Goal: Find specific page/section: Find specific page/section

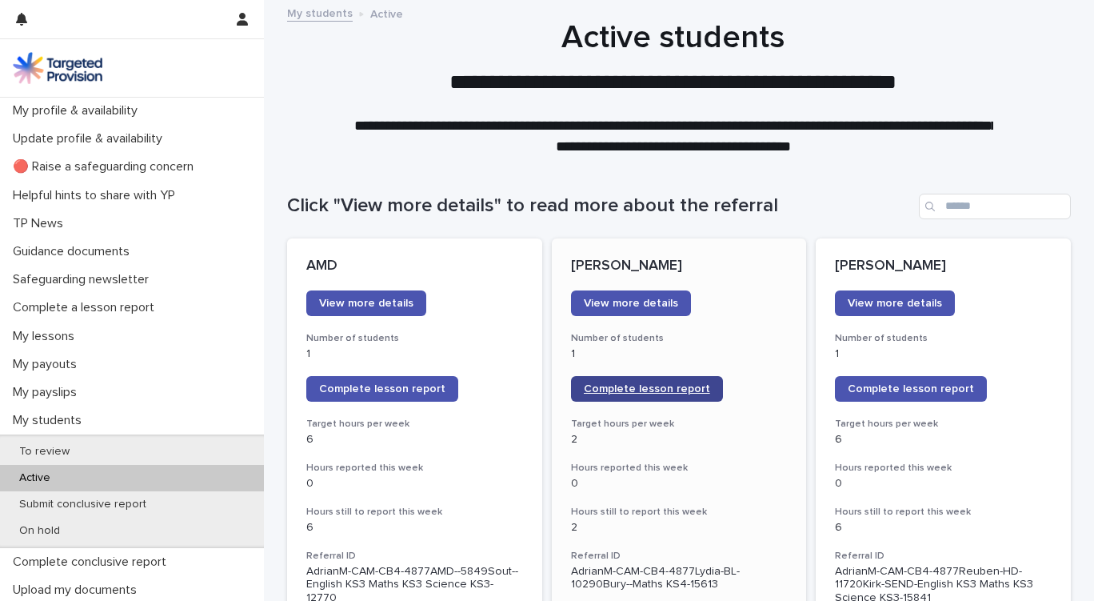
click at [637, 392] on span "Complete lesson report" at bounding box center [647, 388] width 126 height 11
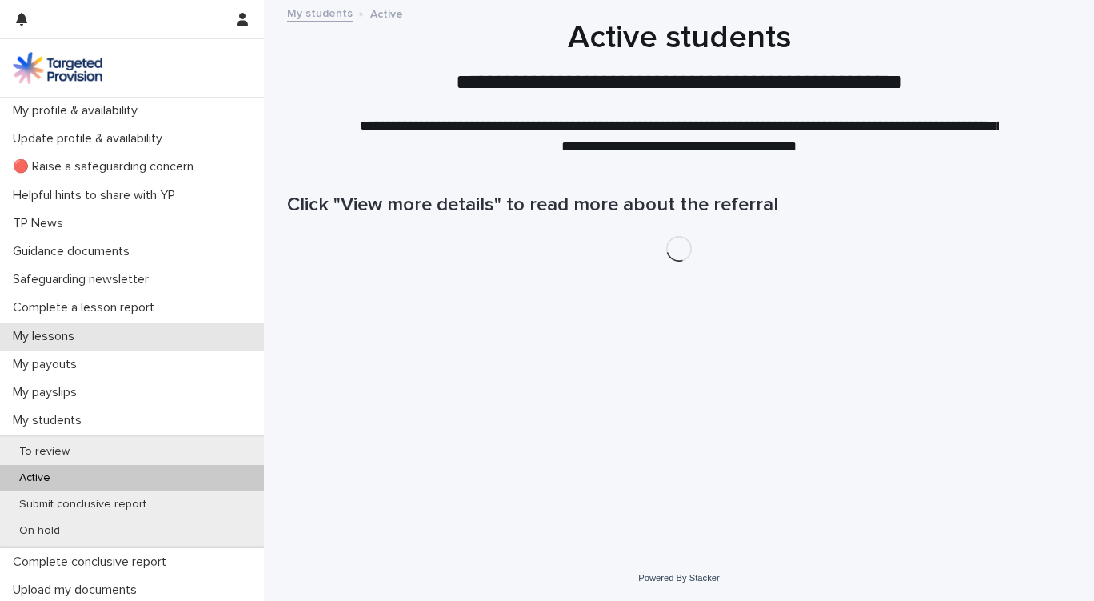
click at [46, 334] on p "My lessons" at bounding box center [46, 336] width 81 height 15
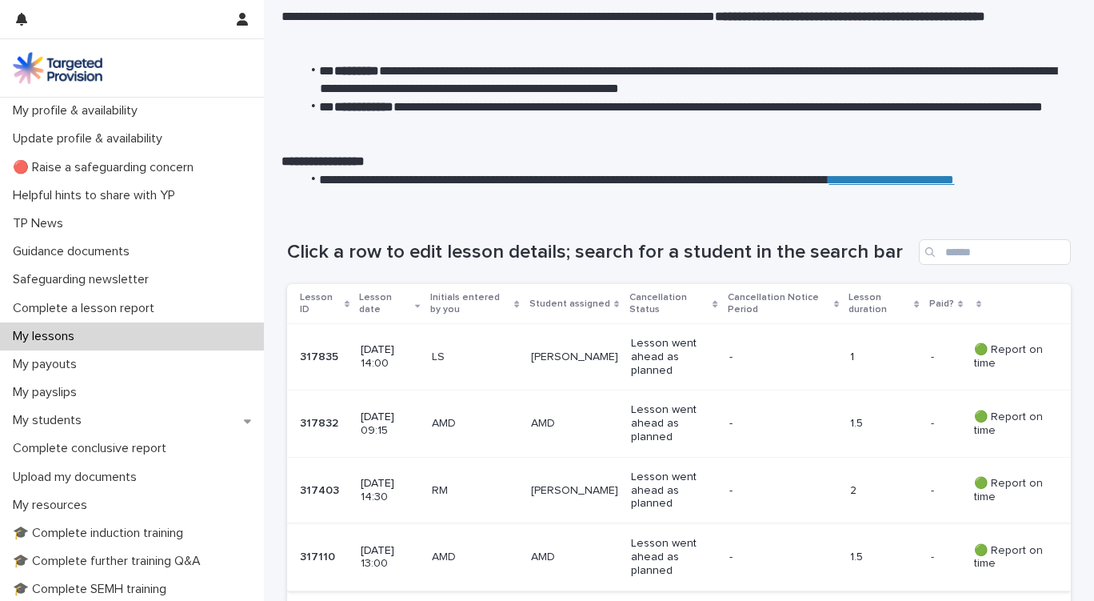
scroll to position [160, 0]
